Goal: Task Accomplishment & Management: Manage account settings

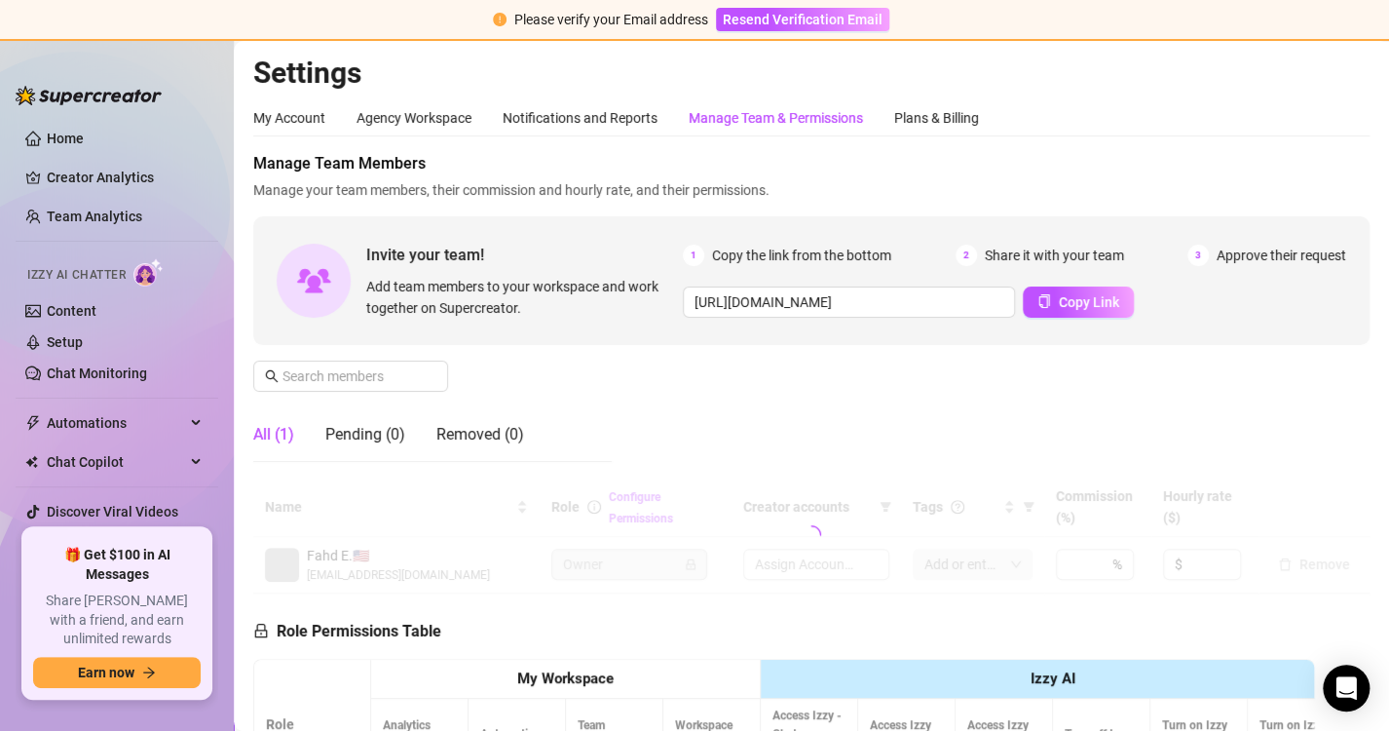
click at [116, 208] on link "Team Analytics" at bounding box center [94, 216] width 95 height 16
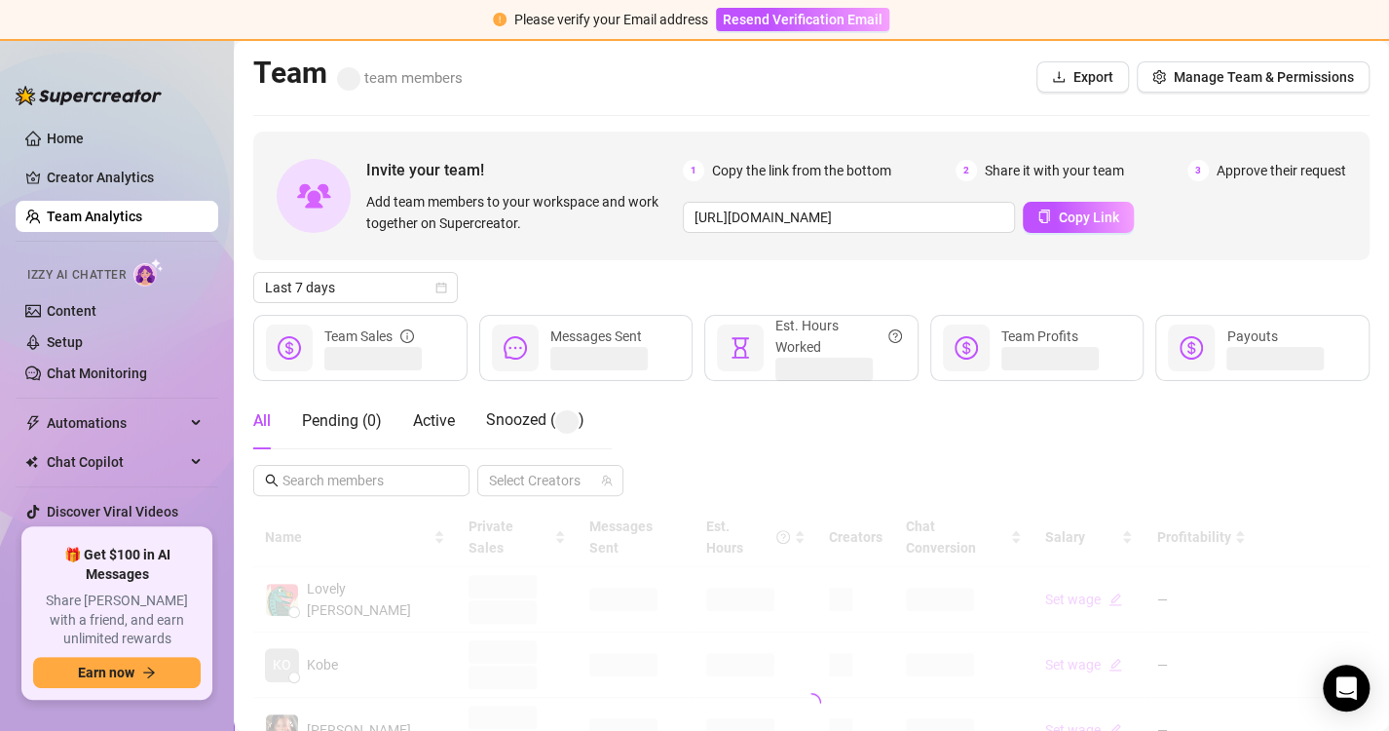
click at [118, 214] on link "Team Analytics" at bounding box center [94, 216] width 95 height 16
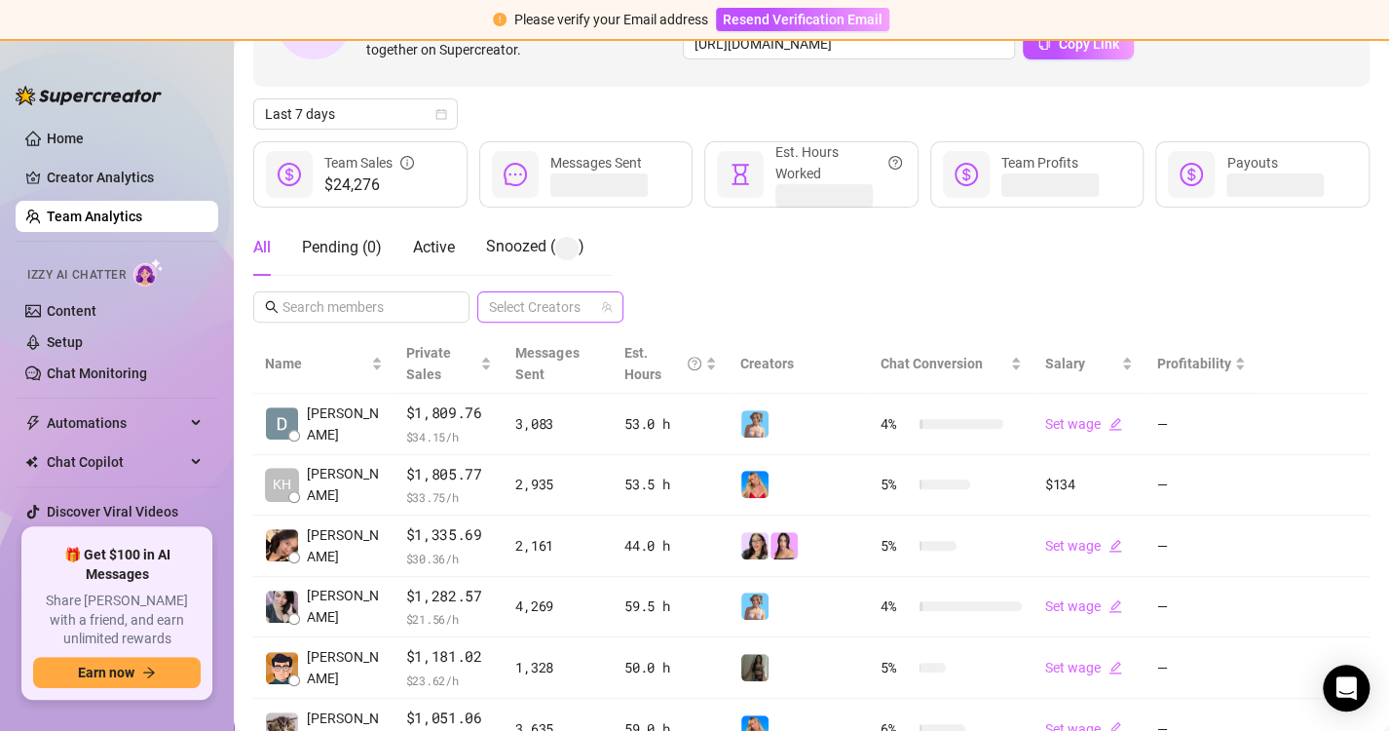
scroll to position [169, 0]
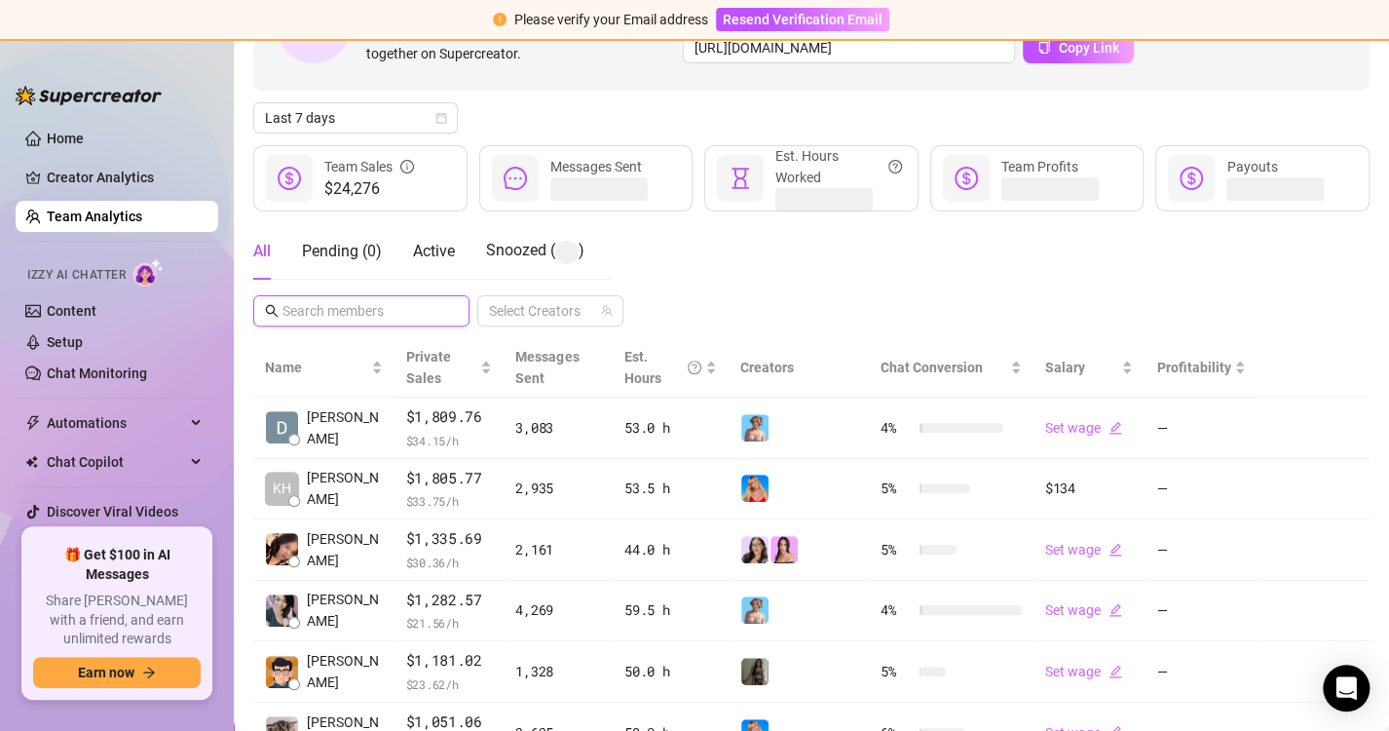
click at [399, 312] on input "text" at bounding box center [362, 310] width 160 height 21
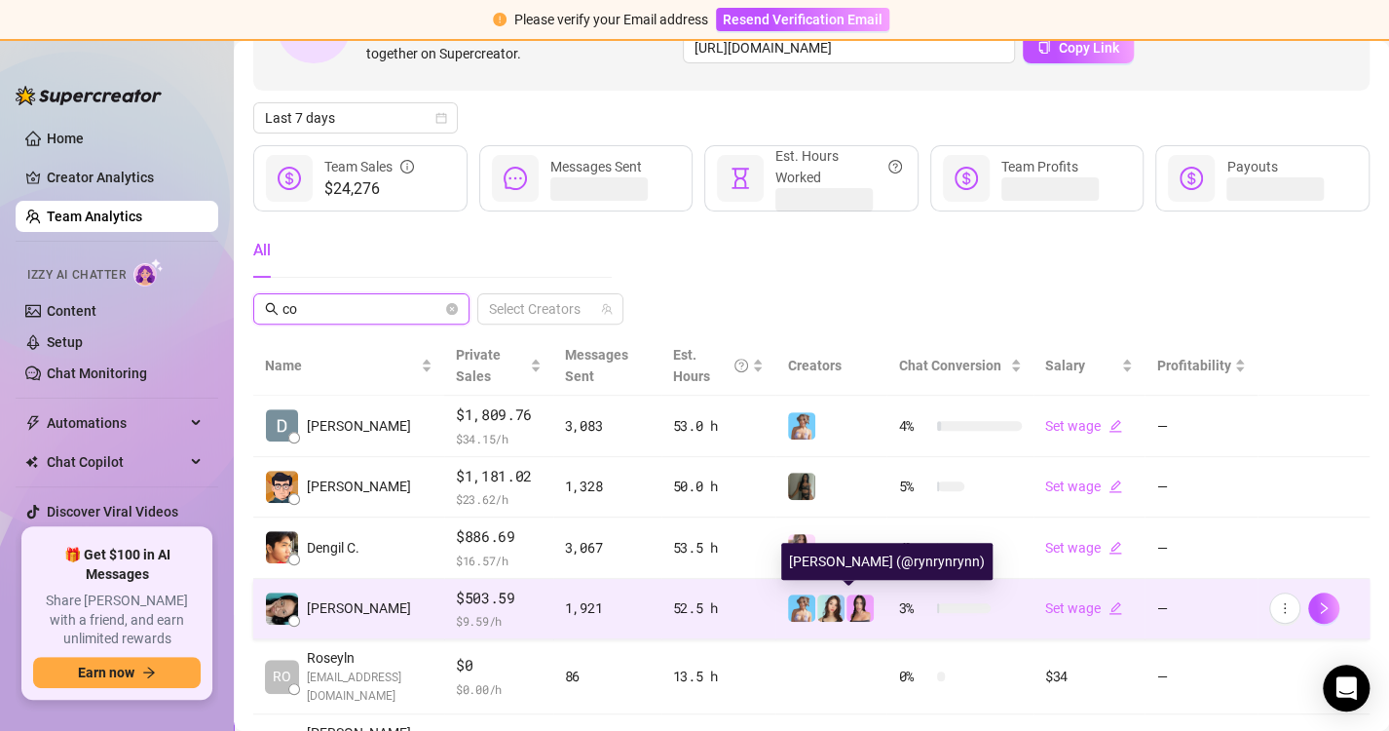
type input "co"
click at [846, 608] on img at bounding box center [859, 607] width 27 height 27
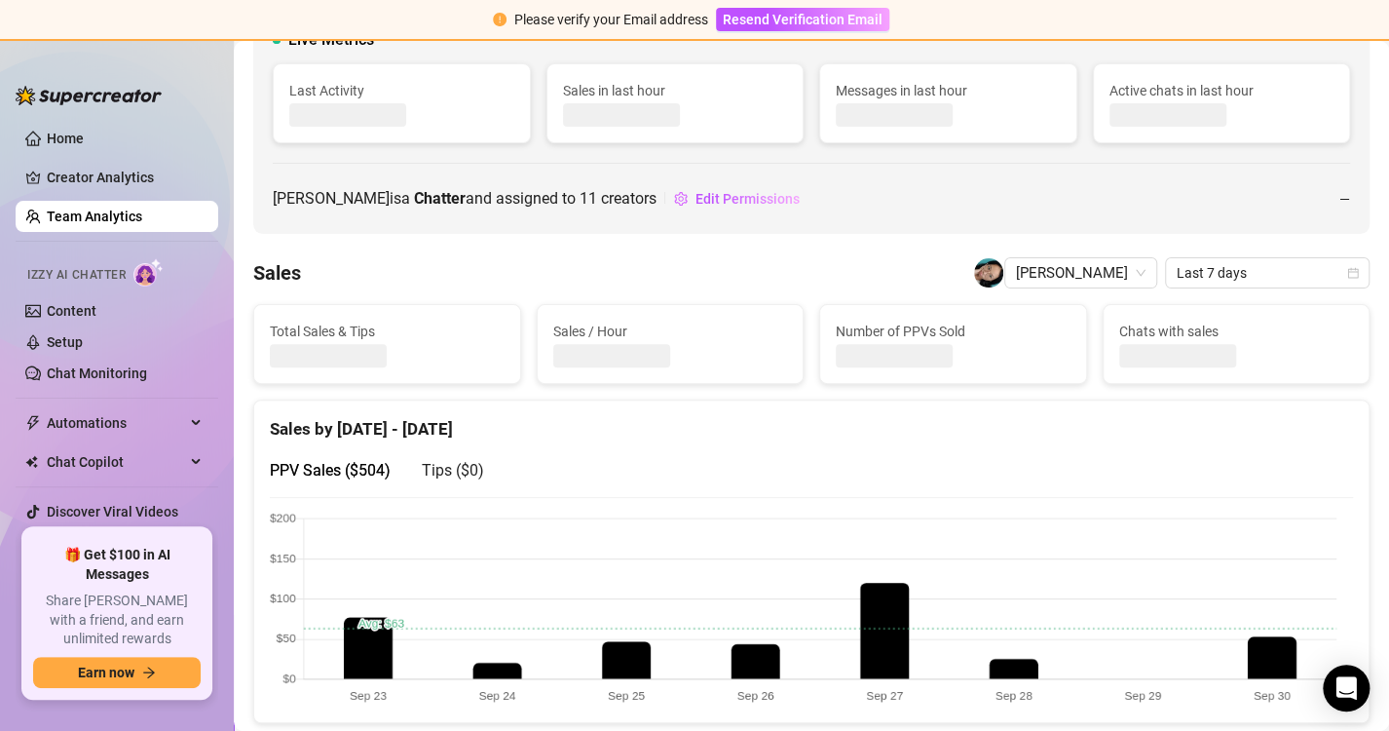
drag, startPoint x: 841, startPoint y: 608, endPoint x: 734, endPoint y: 420, distance: 215.9
click at [734, 420] on div "Sales by [DATE] - [DATE]" at bounding box center [811, 421] width 1083 height 42
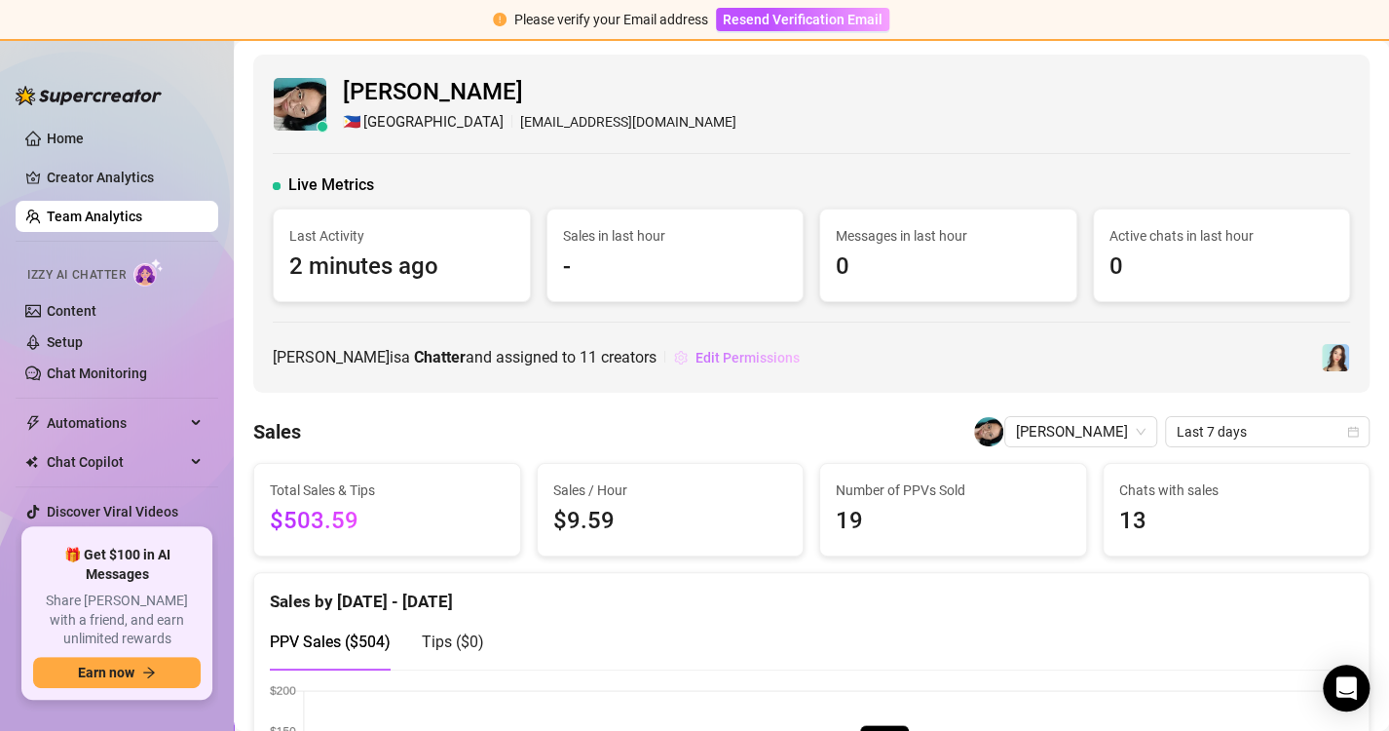
click at [706, 359] on span "Edit Permissions" at bounding box center [747, 358] width 104 height 16
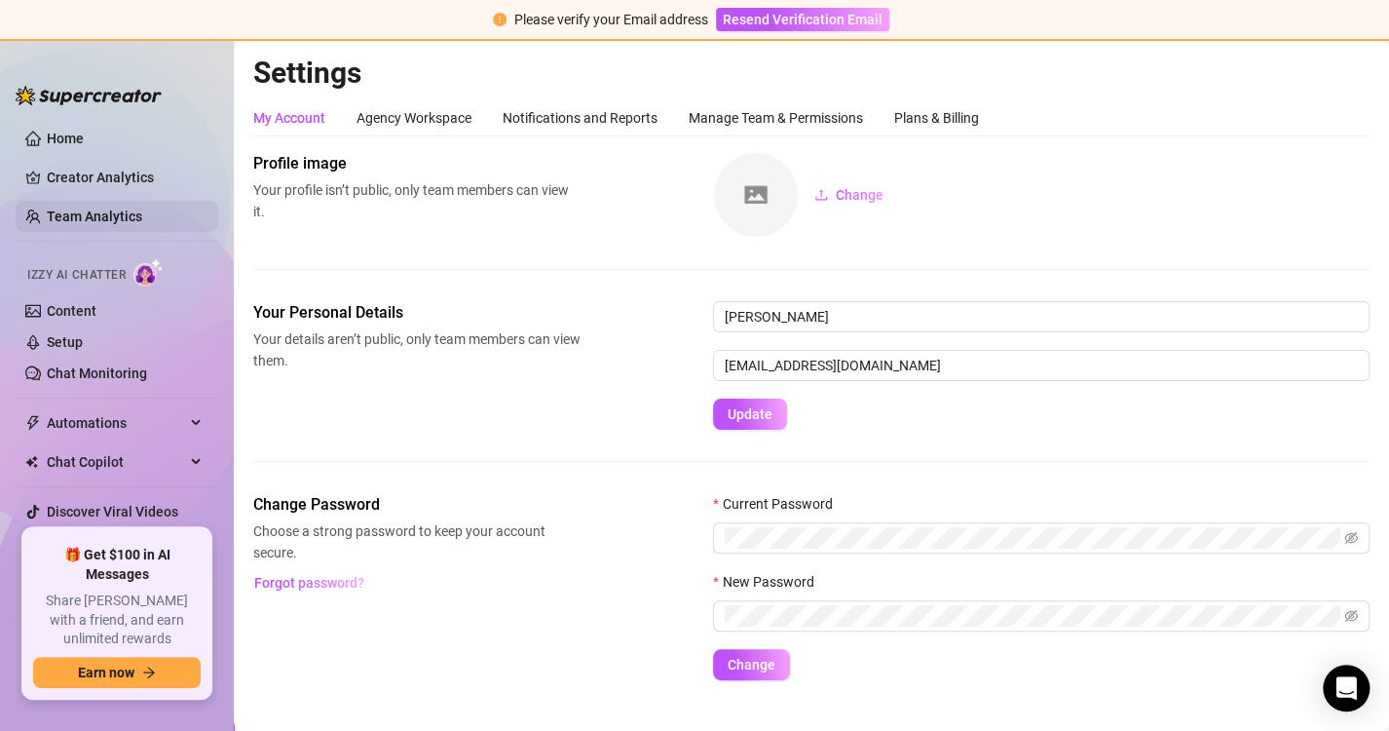
click at [124, 218] on link "Team Analytics" at bounding box center [94, 216] width 95 height 16
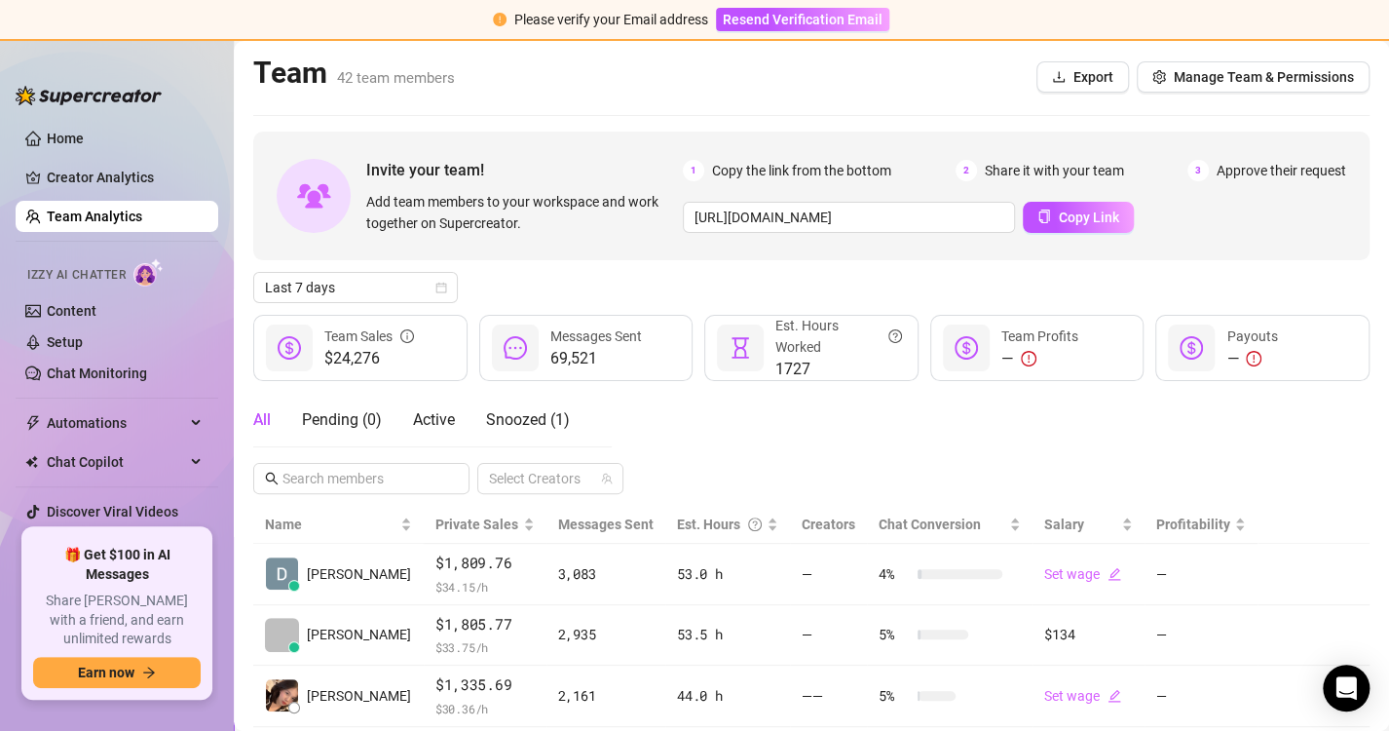
click at [124, 218] on link "Team Analytics" at bounding box center [94, 216] width 95 height 16
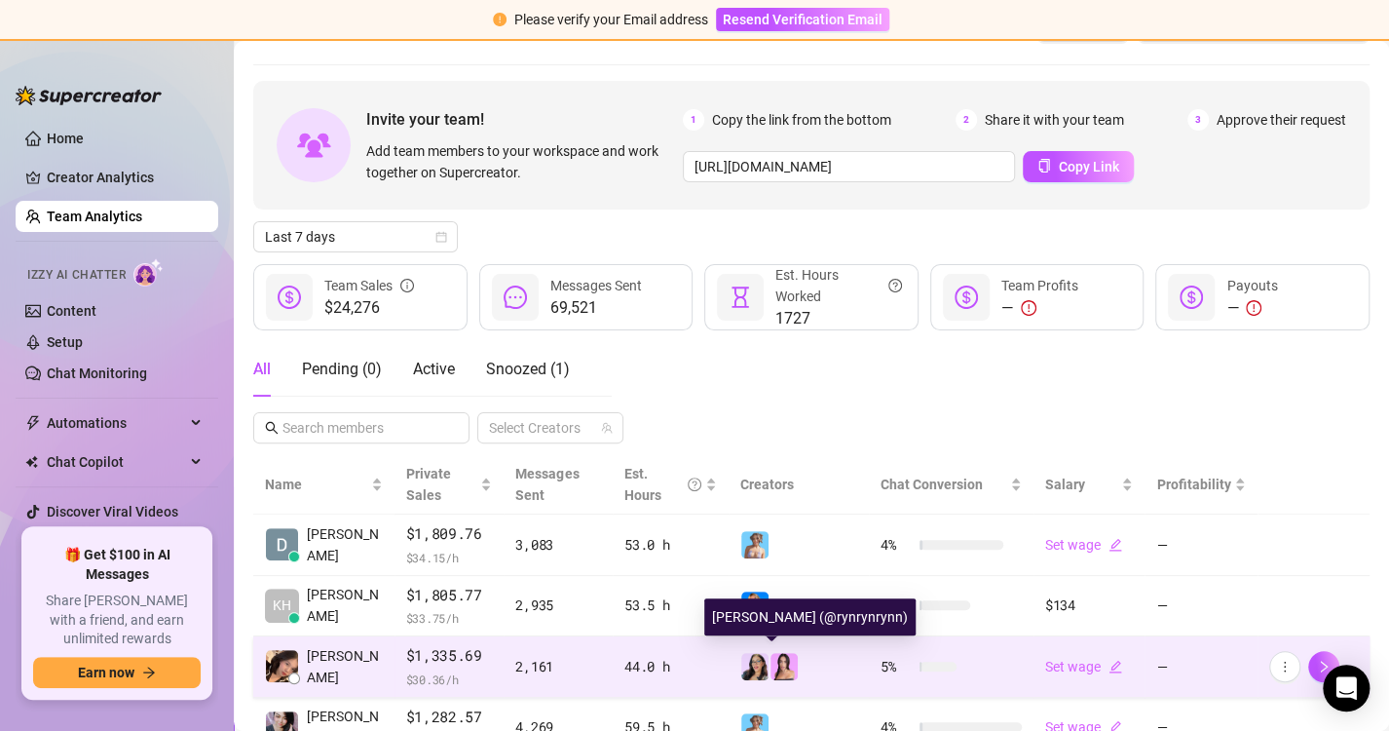
scroll to position [86, 0]
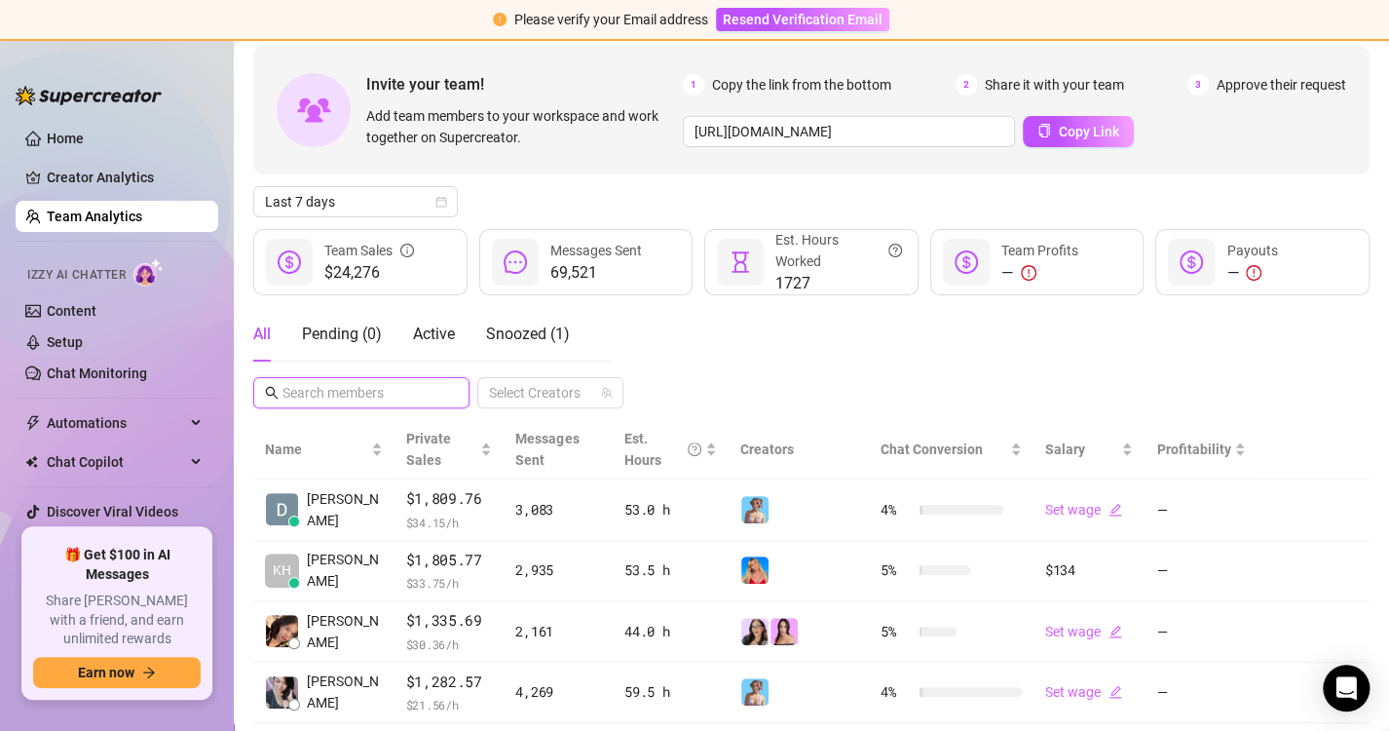
click at [331, 401] on input "text" at bounding box center [362, 392] width 160 height 21
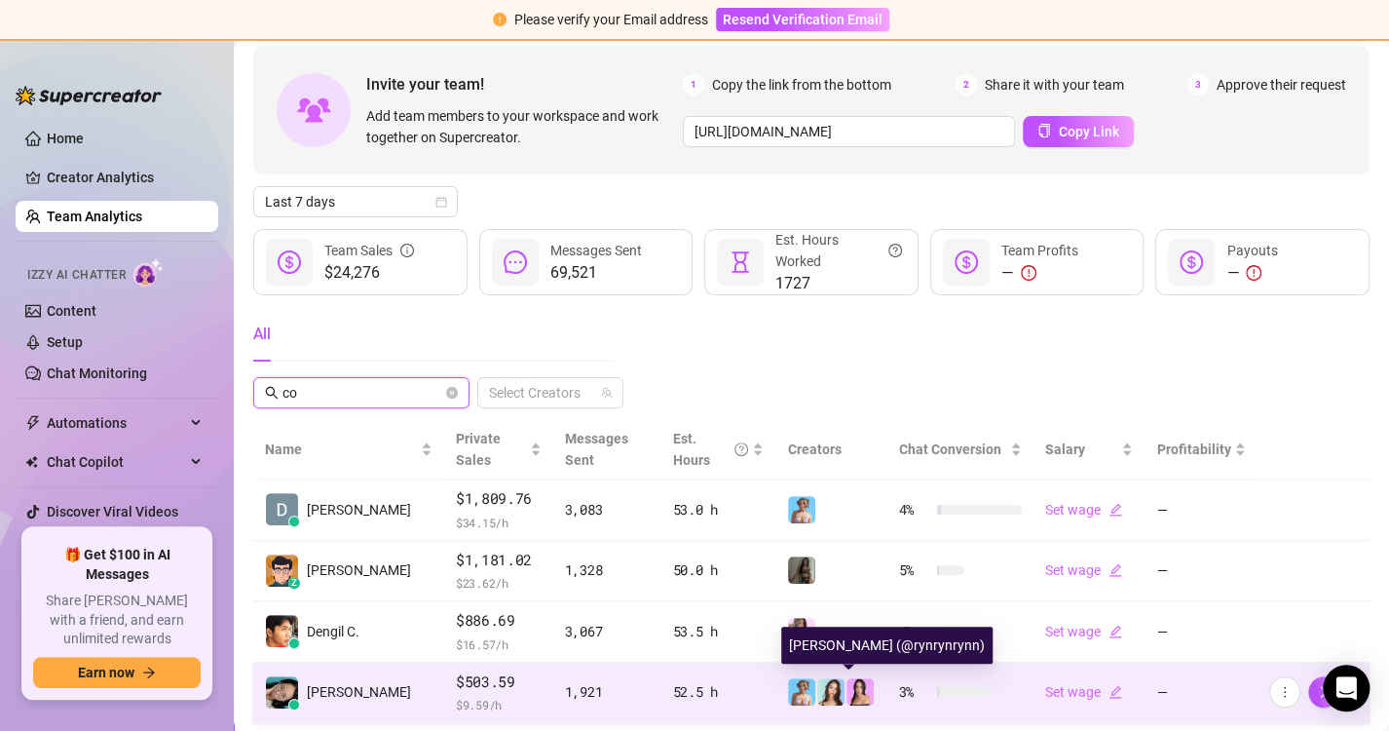
type input "co"
click at [846, 692] on img at bounding box center [859, 691] width 27 height 27
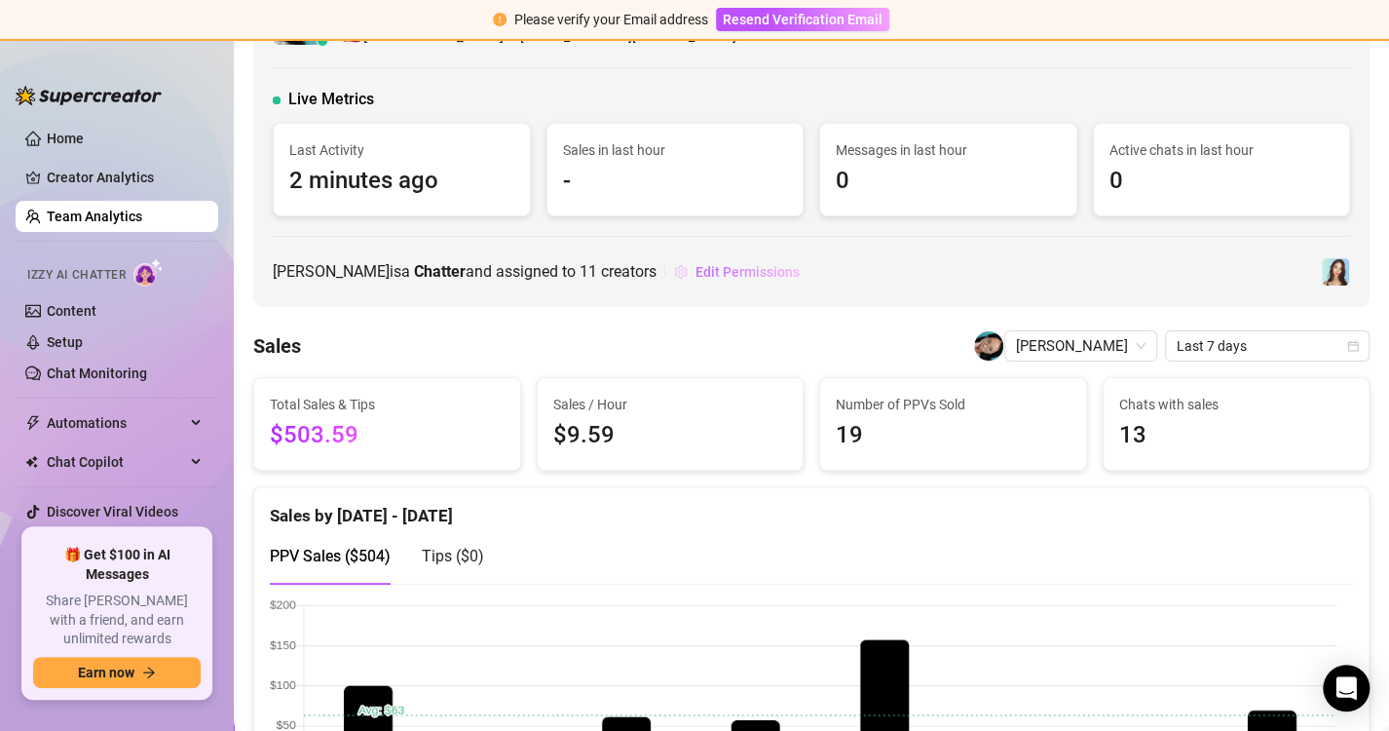
click at [695, 275] on span "Edit Permissions" at bounding box center [747, 272] width 104 height 16
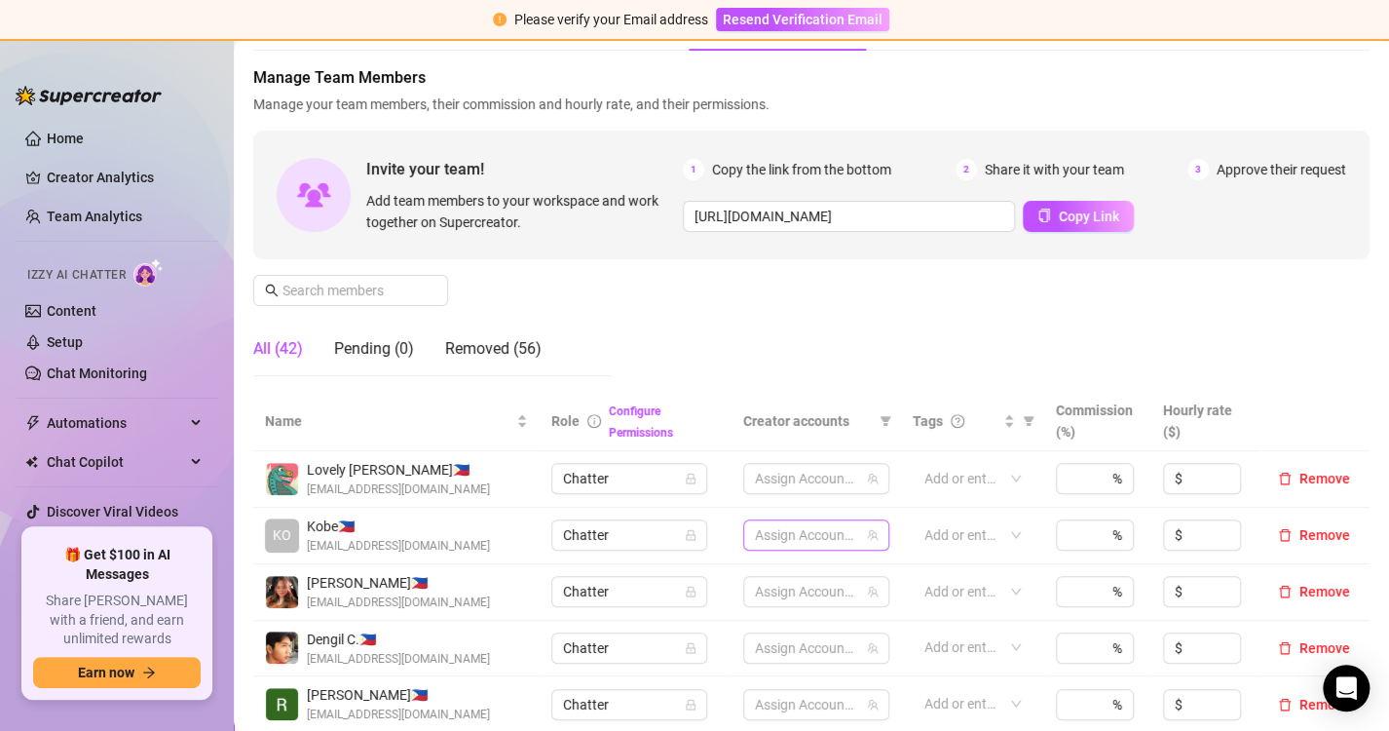
scroll to position [139, 0]
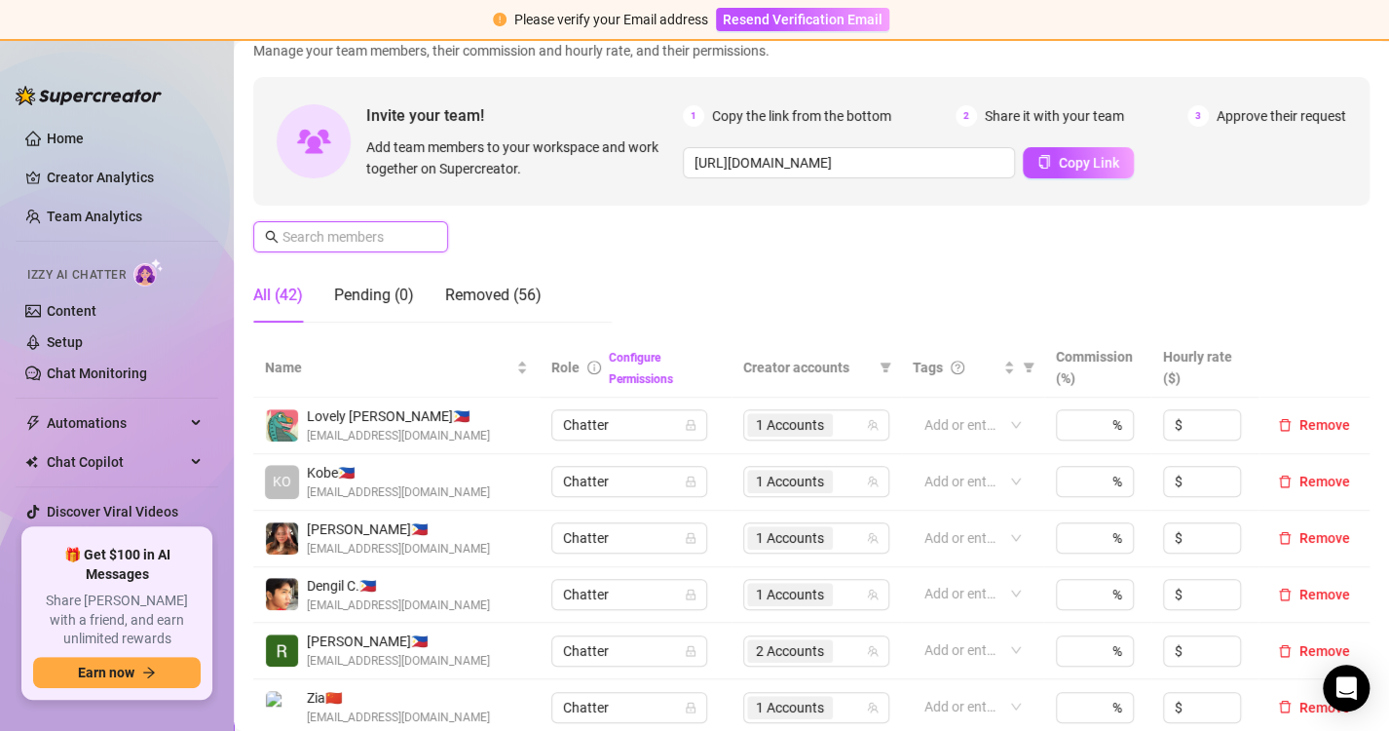
click at [413, 227] on input "text" at bounding box center [351, 236] width 138 height 21
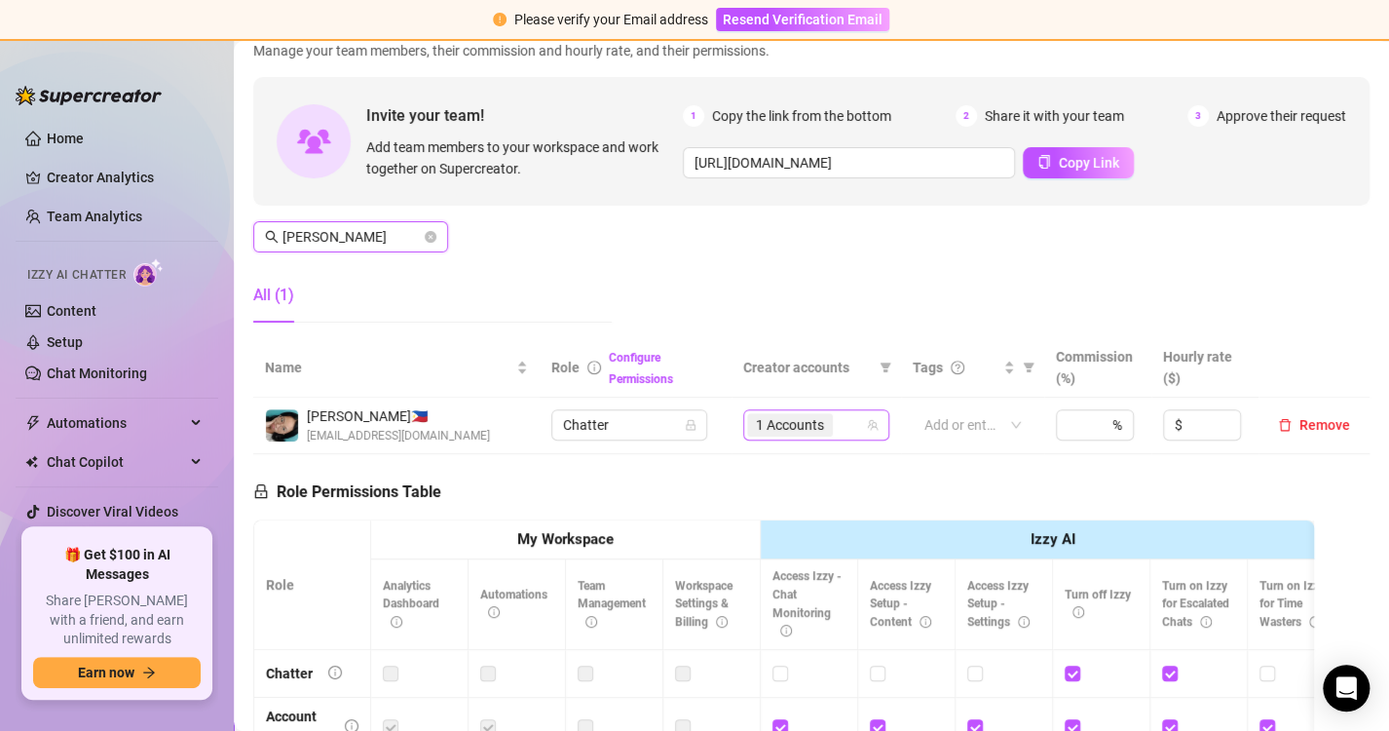
click at [849, 425] on div "1 Accounts" at bounding box center [806, 424] width 118 height 27
type input "[PERSON_NAME]"
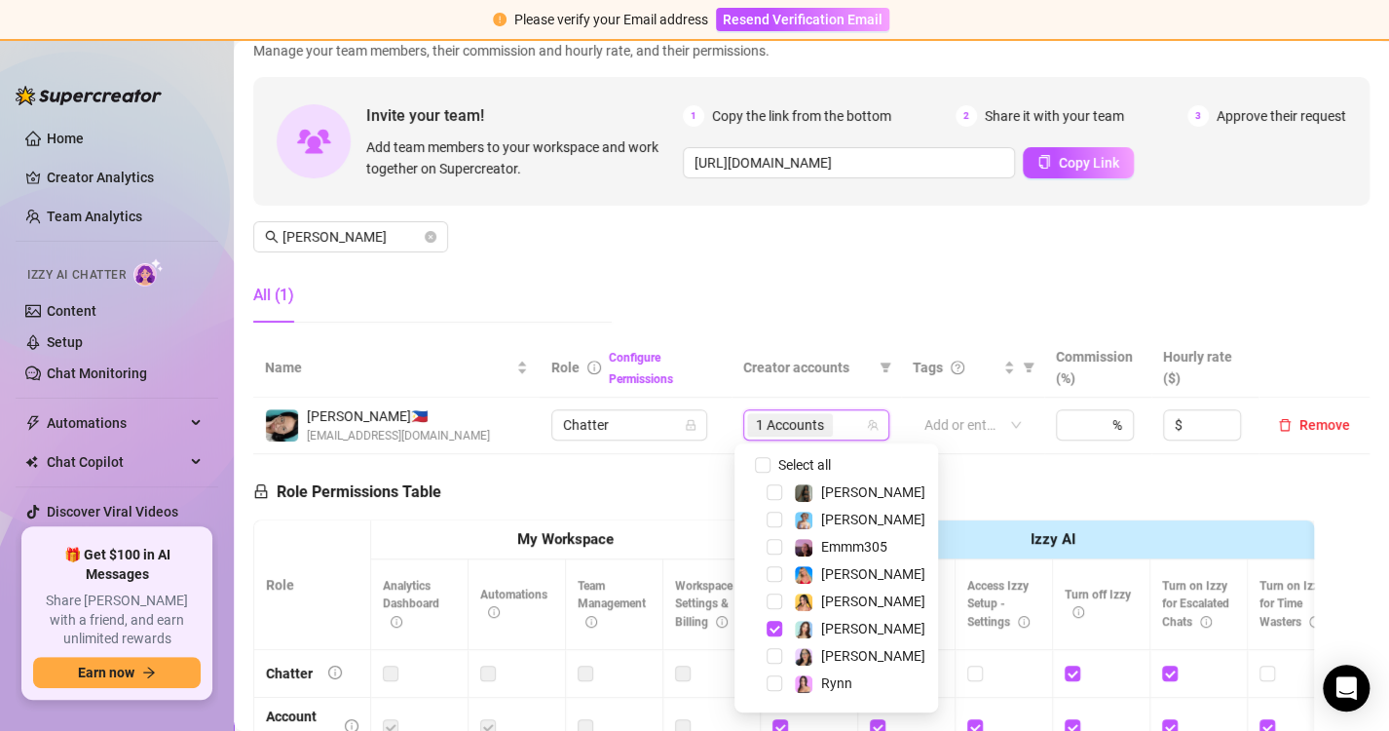
scroll to position [78, 0]
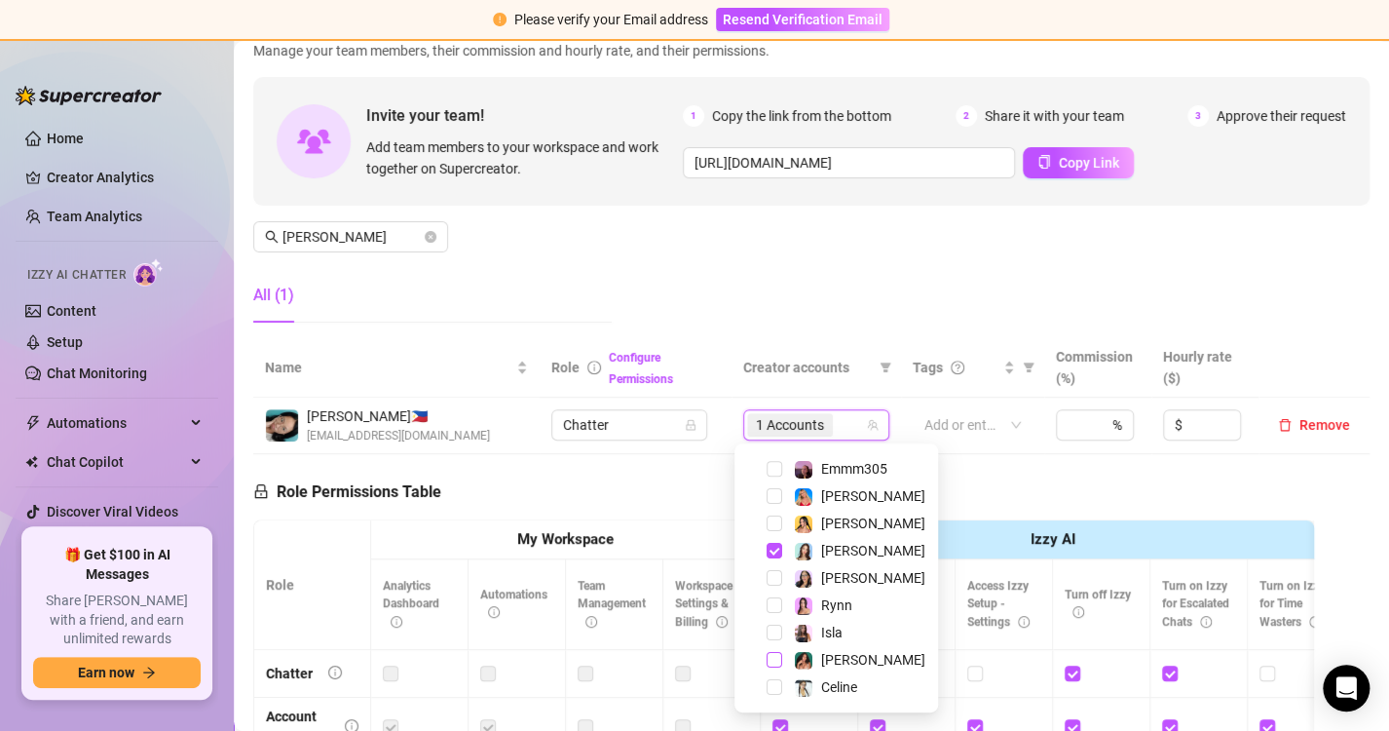
click at [774, 656] on span "Select tree node" at bounding box center [775, 660] width 16 height 16
click at [965, 481] on div "Role Permissions Table Role My Workspace Izzy AI OnlyFans Side Menu OnlyFans Ch…" at bounding box center [783, 730] width 1061 height 553
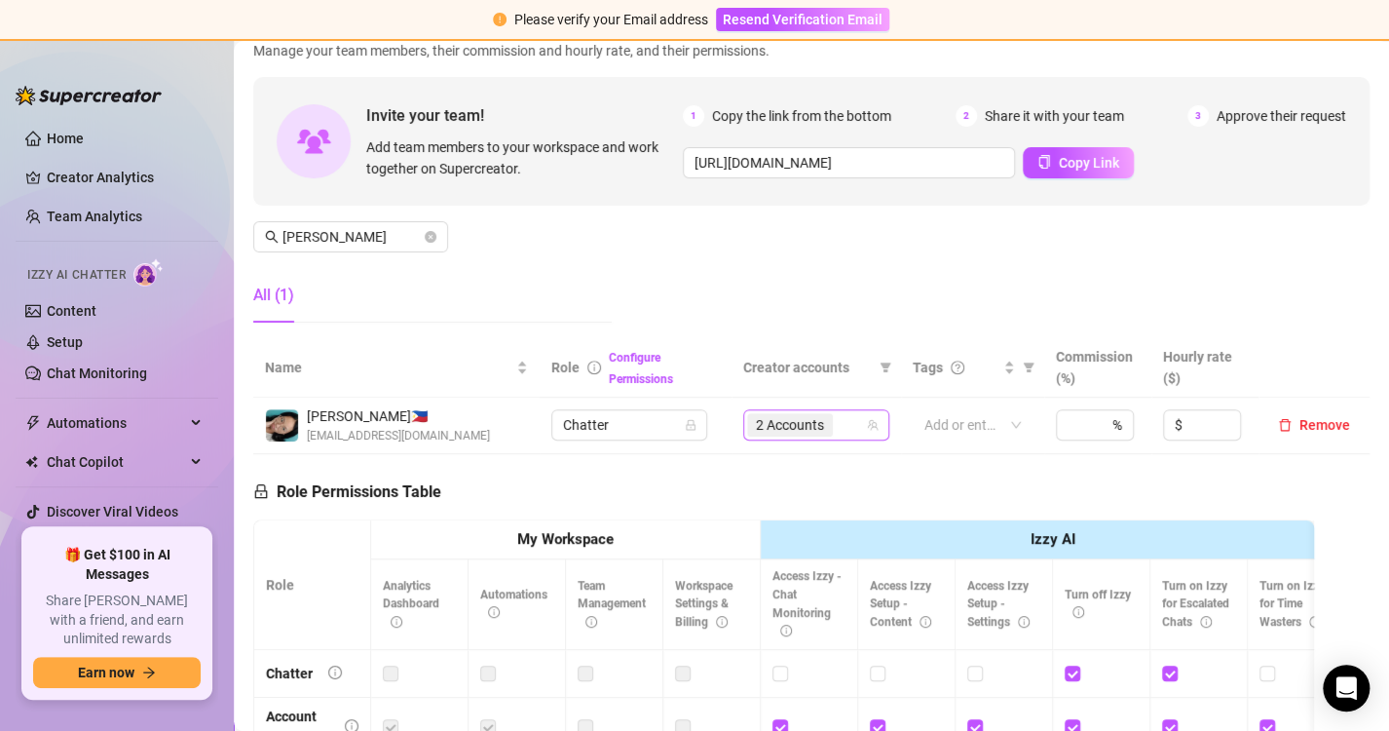
click at [851, 425] on div "2 Accounts" at bounding box center [806, 424] width 118 height 27
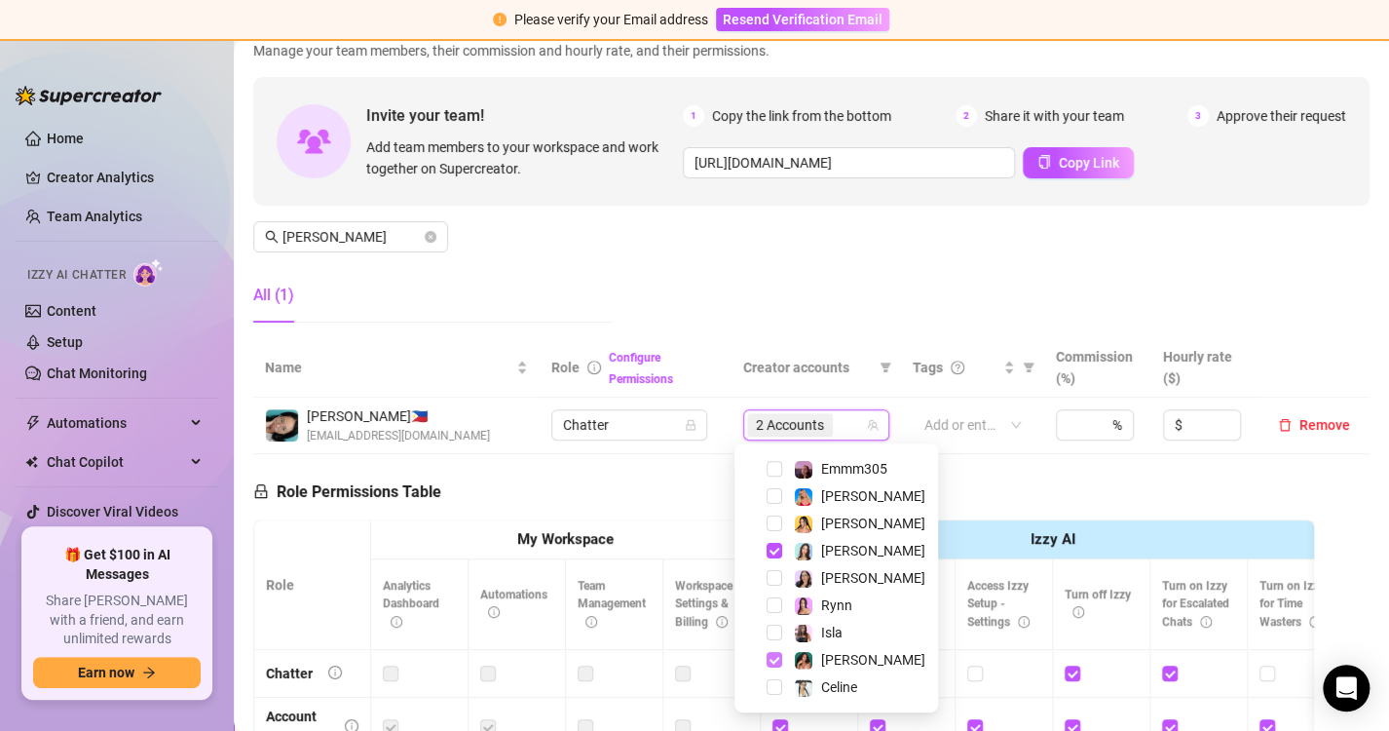
click at [776, 658] on span "Select tree node" at bounding box center [775, 660] width 16 height 16
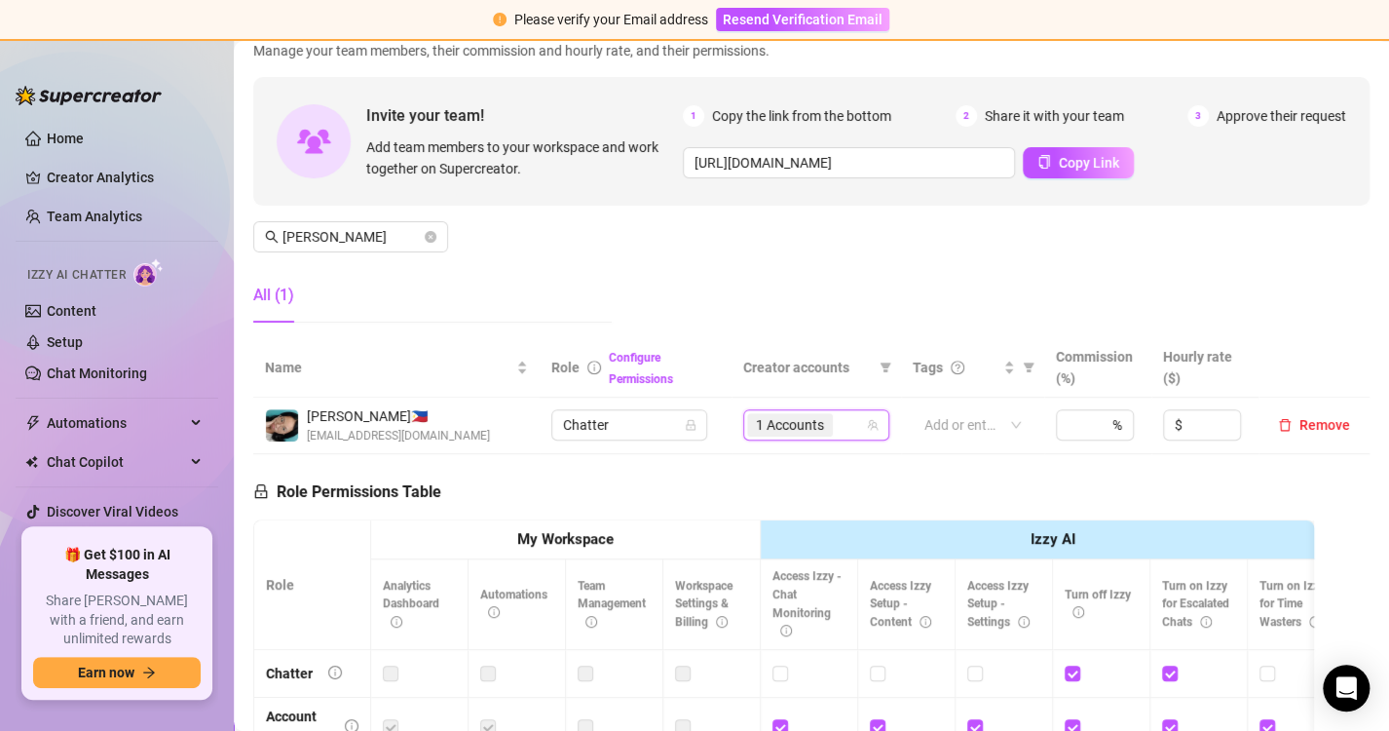
click at [950, 499] on div "Role Permissions Table Role My Workspace Izzy AI OnlyFans Side Menu OnlyFans Ch…" at bounding box center [783, 730] width 1061 height 553
